Goal: Task Accomplishment & Management: Manage account settings

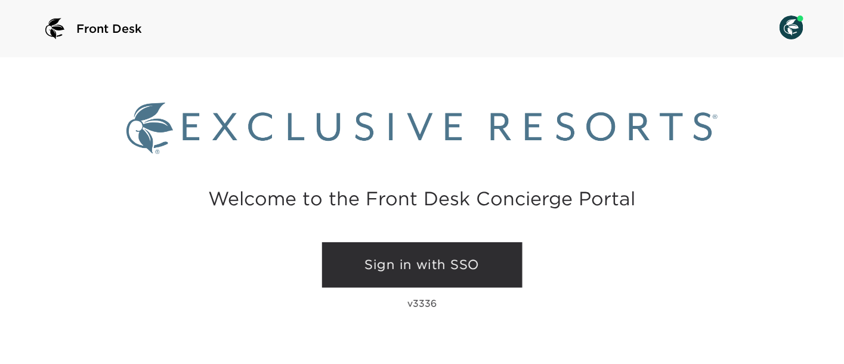
click at [384, 269] on link "Sign in with SSO" at bounding box center [422, 264] width 200 height 45
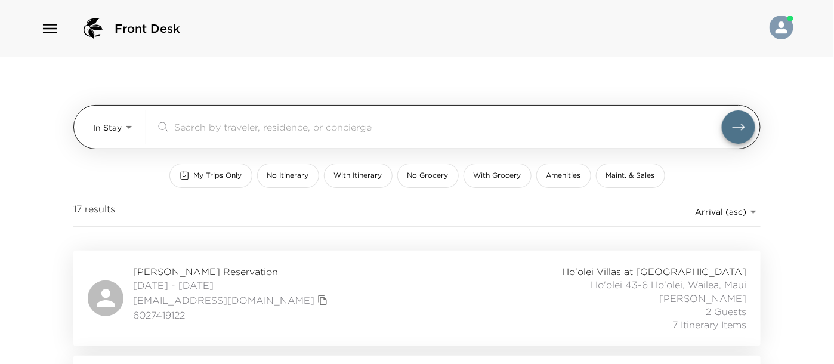
click at [131, 128] on body "Front Desk In Stay In-Stay ​ My Trips Only No Itinerary With Itinerary No Groce…" at bounding box center [417, 182] width 834 height 364
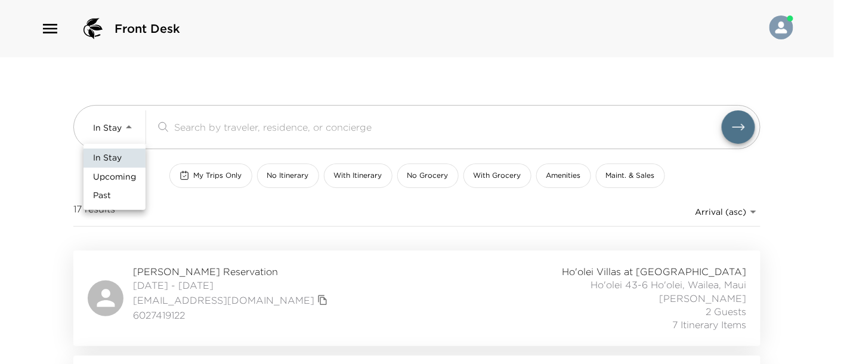
click at [118, 180] on span "Upcoming" at bounding box center [114, 177] width 43 height 12
type input "Upcoming"
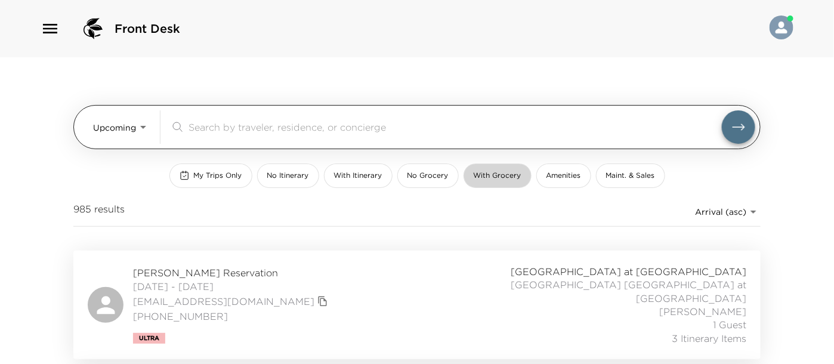
drag, startPoint x: 492, startPoint y: 171, endPoint x: 343, endPoint y: 122, distance: 157.0
click at [461, 157] on div "Upcoming Upcoming ​ My Trips Only No Itinerary With Itinerary No Grocery With G…" at bounding box center [416, 153] width 687 height 193
click at [344, 128] on input "search" at bounding box center [455, 127] width 533 height 14
click at [344, 128] on input "k" at bounding box center [455, 127] width 533 height 14
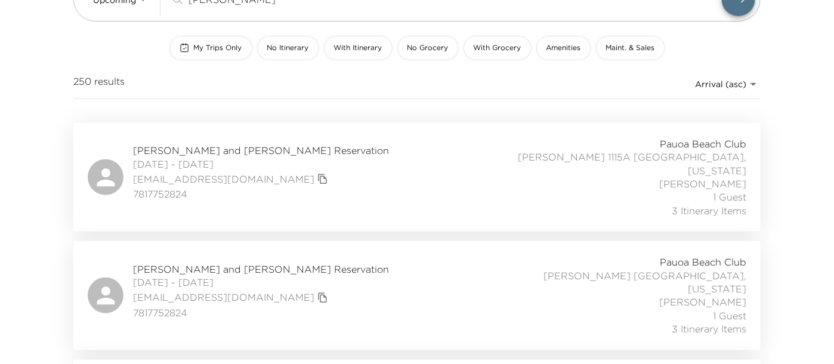
scroll to position [132, 0]
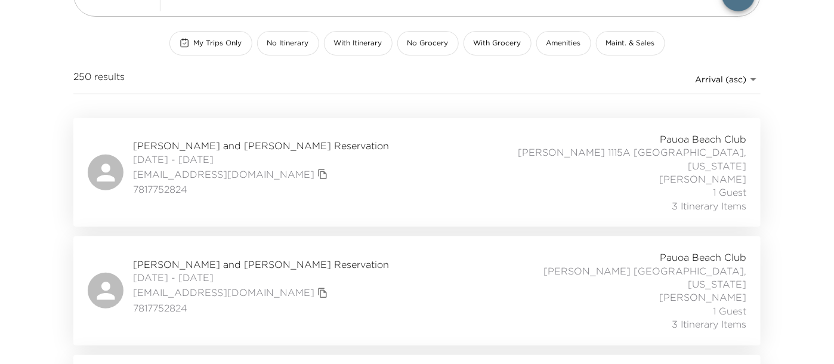
click at [500, 162] on div "Pauoa Beach Club [PERSON_NAME] 1115A [GEOGRAPHIC_DATA], [US_STATE] [PERSON_NAME…" at bounding box center [615, 172] width 264 height 80
click at [471, 47] on button "With Grocery" at bounding box center [498, 43] width 68 height 24
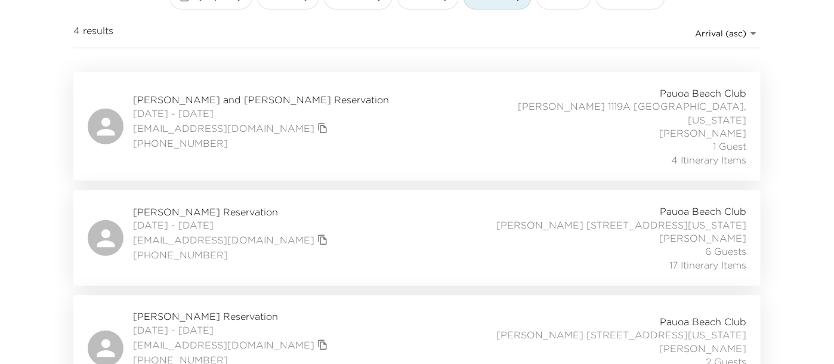
scroll to position [199, 0]
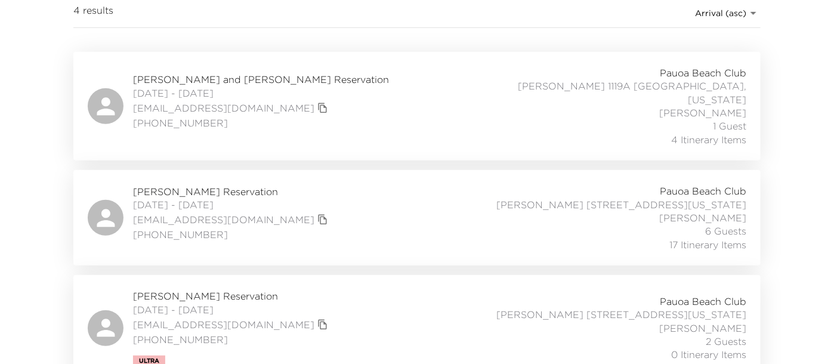
click at [394, 191] on div "[PERSON_NAME][GEOGRAPHIC_DATA] [DATE] - [DATE] [EMAIL_ADDRESS][DOMAIN_NAME] 650…" at bounding box center [417, 217] width 659 height 67
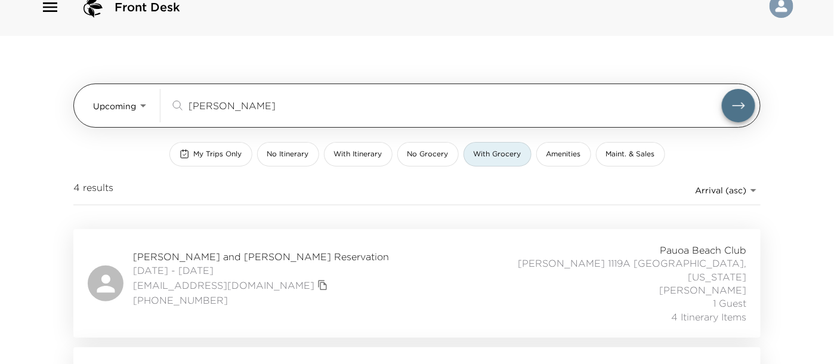
scroll to position [0, 0]
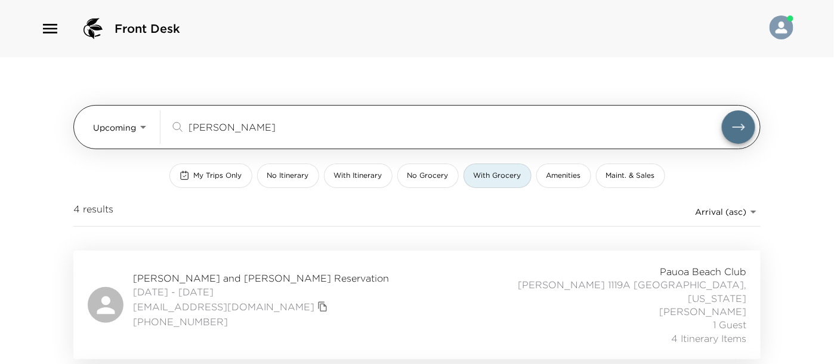
drag, startPoint x: 245, startPoint y: 126, endPoint x: 144, endPoint y: 112, distance: 102.4
click at [144, 112] on div "Upcoming Upcoming [PERSON_NAME] ​" at bounding box center [424, 126] width 662 height 33
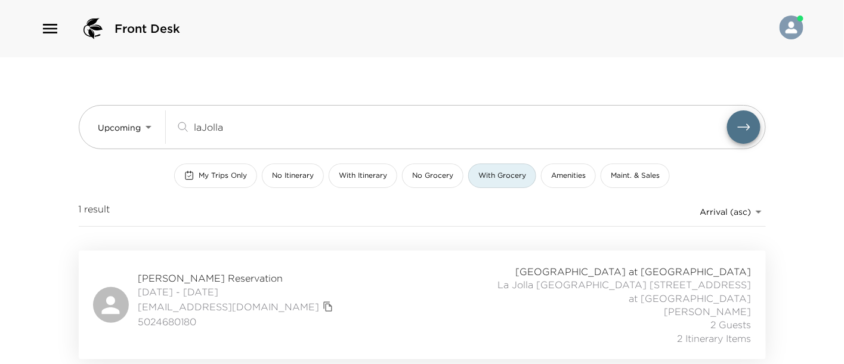
type input "laJolla"
click at [20, 241] on div "Front Desk Upcoming Upcoming laJolla ​ My Trips Only No Itinerary With Itinerar…" at bounding box center [422, 182] width 844 height 364
click at [64, 223] on div "Upcoming Upcoming laJolla ​ My Trips Only No Itinerary With Itinerary No Grocer…" at bounding box center [422, 208] width 716 height 302
click at [516, 175] on span "With Grocery" at bounding box center [503, 176] width 48 height 10
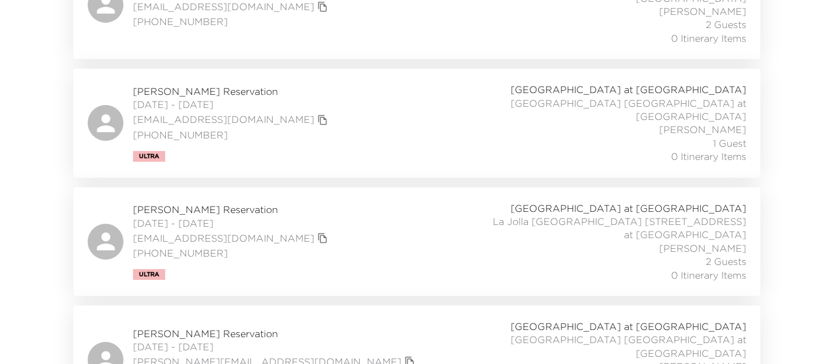
scroll to position [1127, 0]
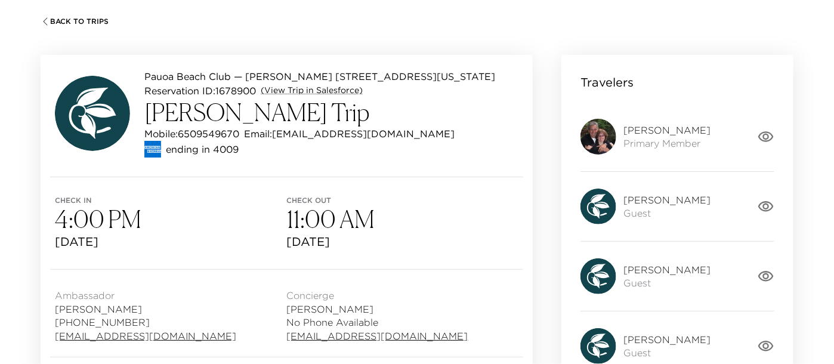
scroll to position [66, 0]
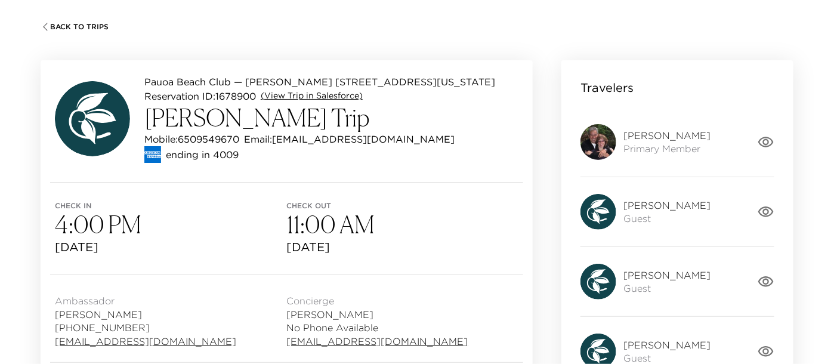
click at [308, 94] on link "(View Trip in Salesforce)" at bounding box center [312, 96] width 102 height 12
